Goal: Navigation & Orientation: Understand site structure

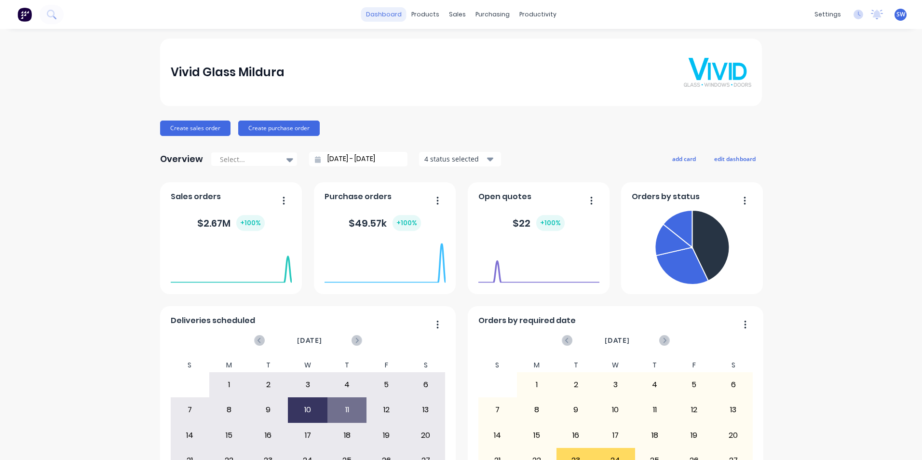
click at [391, 13] on link "dashboard" at bounding box center [383, 14] width 45 height 14
click at [555, 84] on div "Delivery Scheduling" at bounding box center [566, 84] width 60 height 9
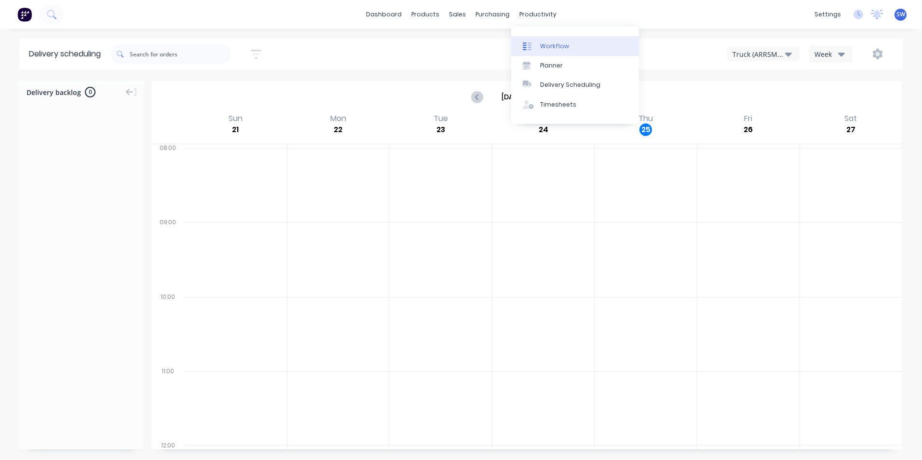
click at [547, 46] on div "Workflow" at bounding box center [554, 46] width 29 height 9
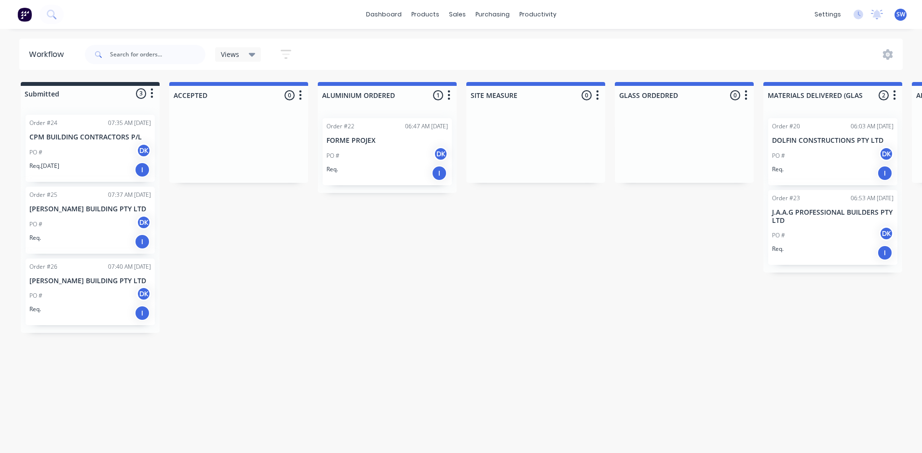
drag, startPoint x: 221, startPoint y: 222, endPoint x: 212, endPoint y: 228, distance: 10.8
click at [257, 146] on div at bounding box center [238, 146] width 139 height 72
click at [151, 93] on icon "button" at bounding box center [152, 94] width 2 height 10
click at [231, 138] on div at bounding box center [238, 146] width 139 height 72
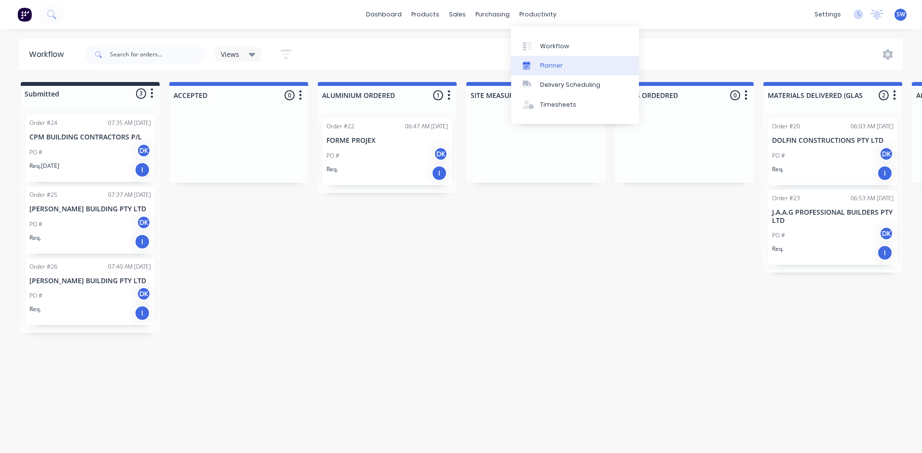
click at [552, 67] on div "Planner" at bounding box center [551, 65] width 23 height 9
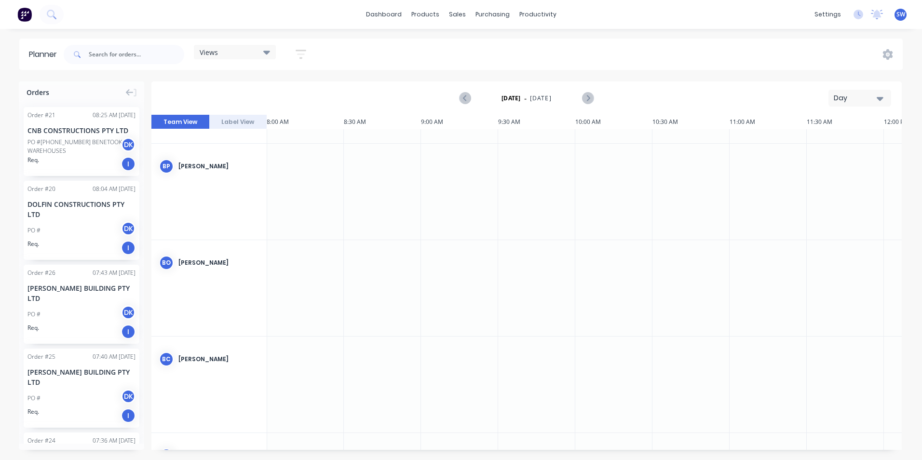
scroll to position [0, 1234]
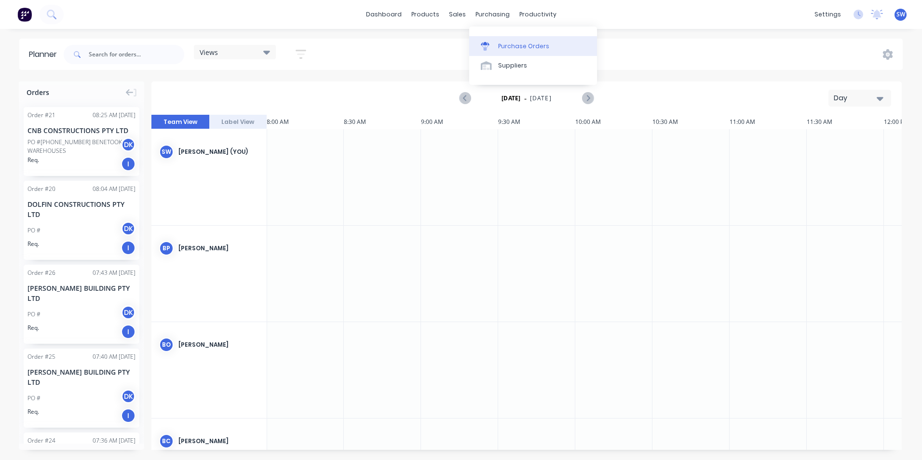
click at [504, 48] on div "Purchase Orders" at bounding box center [523, 46] width 51 height 9
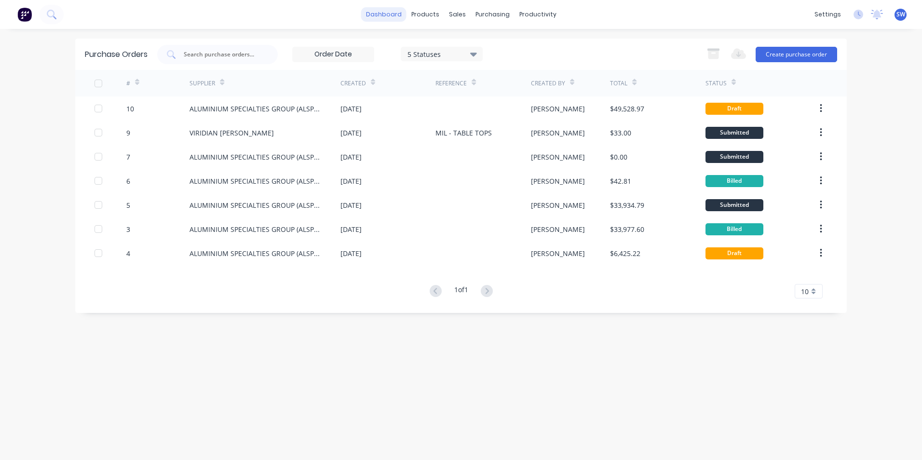
click at [399, 15] on link "dashboard" at bounding box center [383, 14] width 45 height 14
